Goal: Information Seeking & Learning: Learn about a topic

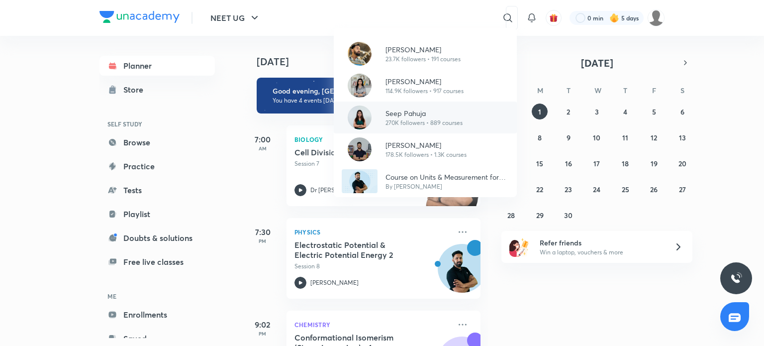
click at [389, 111] on p "Seep Pahuja" at bounding box center [424, 113] width 77 height 10
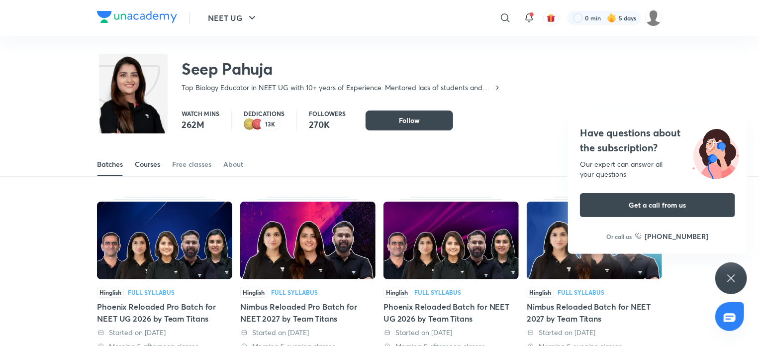
click at [145, 163] on div "Courses" at bounding box center [147, 164] width 25 height 10
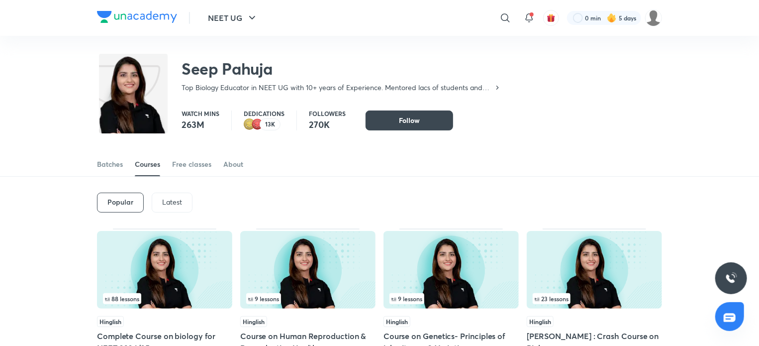
click at [176, 198] on p "Latest" at bounding box center [172, 202] width 20 height 8
click at [156, 256] on img at bounding box center [164, 270] width 135 height 78
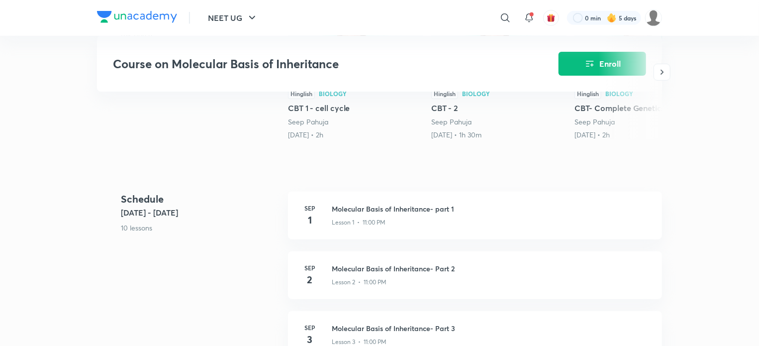
scroll to position [338, 0]
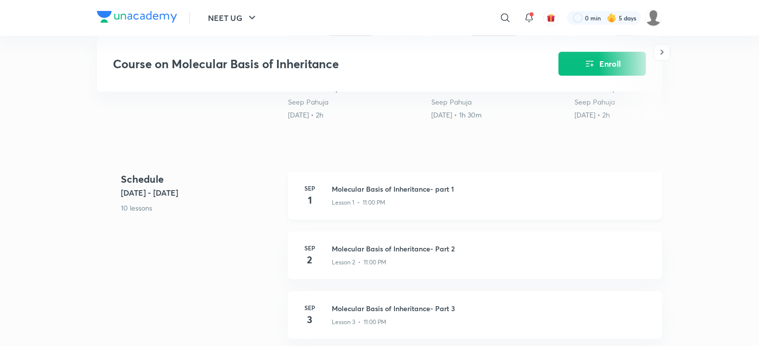
click at [311, 201] on h4 "1" at bounding box center [310, 200] width 20 height 15
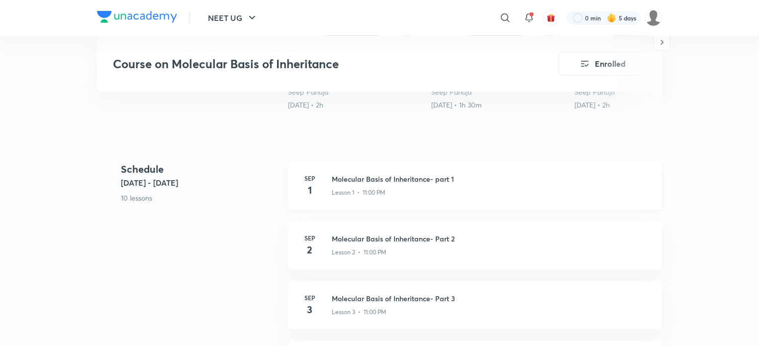
scroll to position [328, 0]
